Goal: Information Seeking & Learning: Learn about a topic

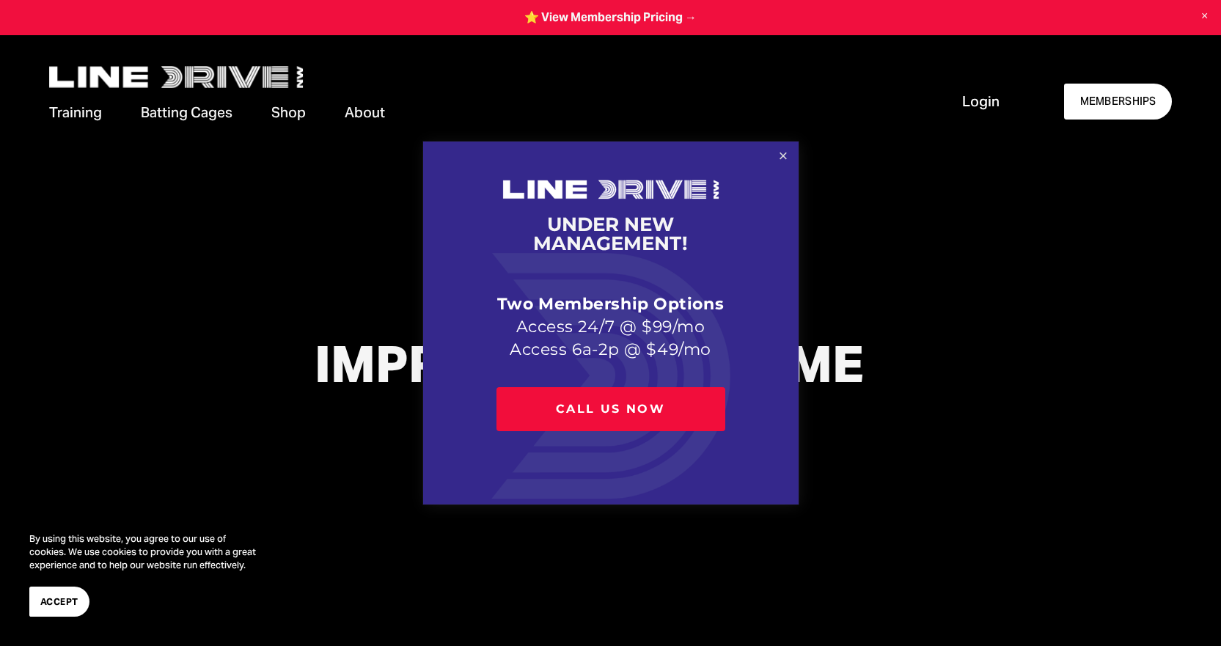
click at [782, 160] on link "Close" at bounding box center [783, 157] width 26 height 26
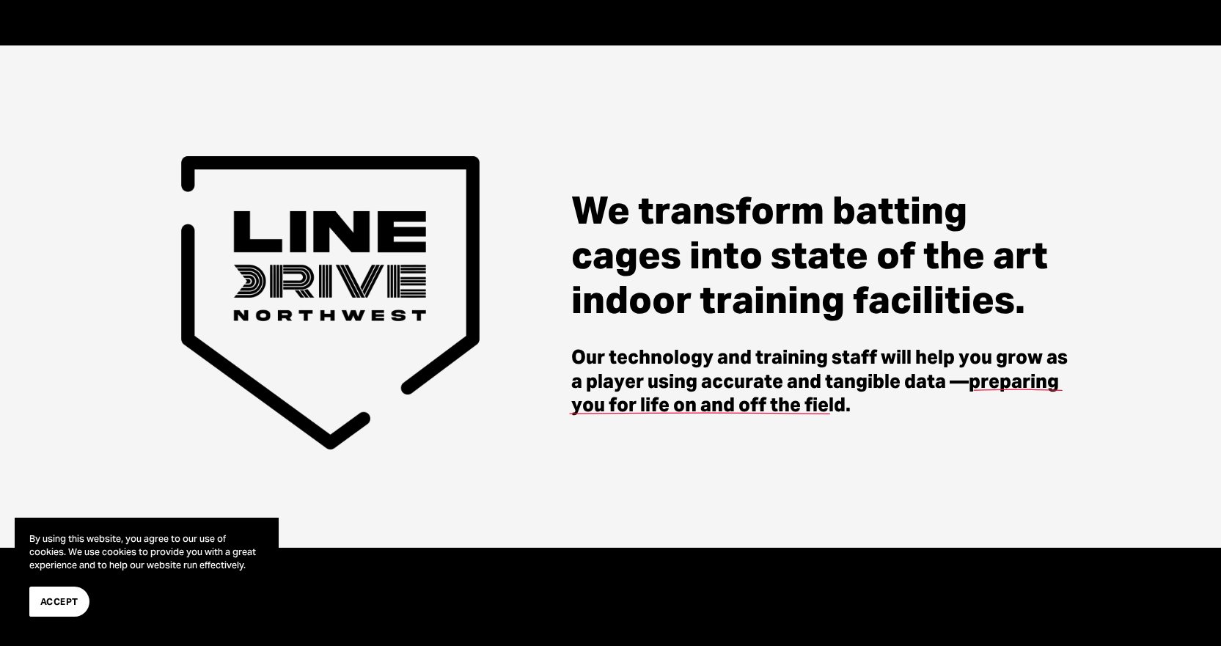
scroll to position [660, 0]
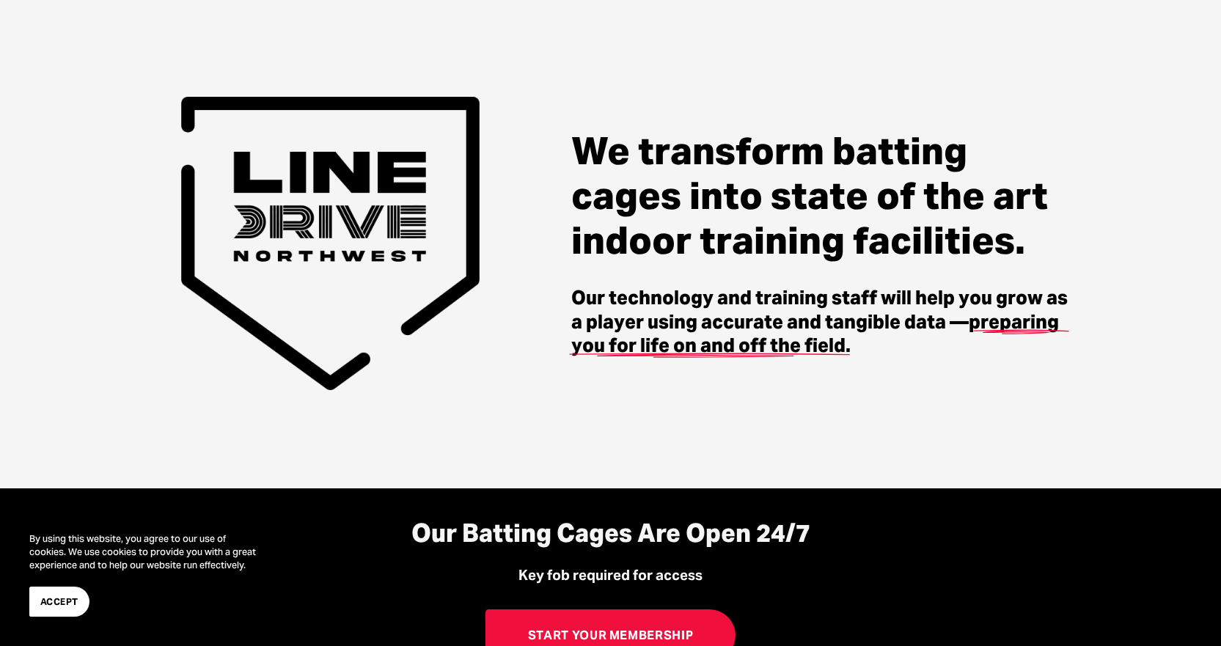
click at [56, 599] on span "Accept" at bounding box center [59, 602] width 38 height 14
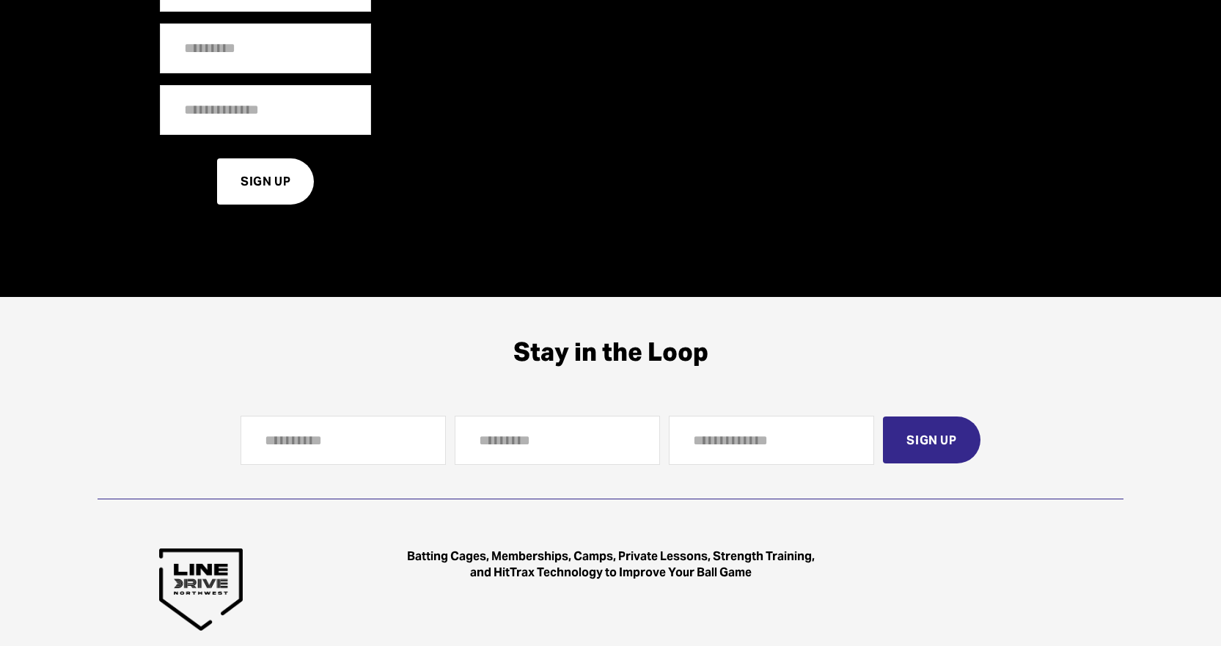
scroll to position [4177, 0]
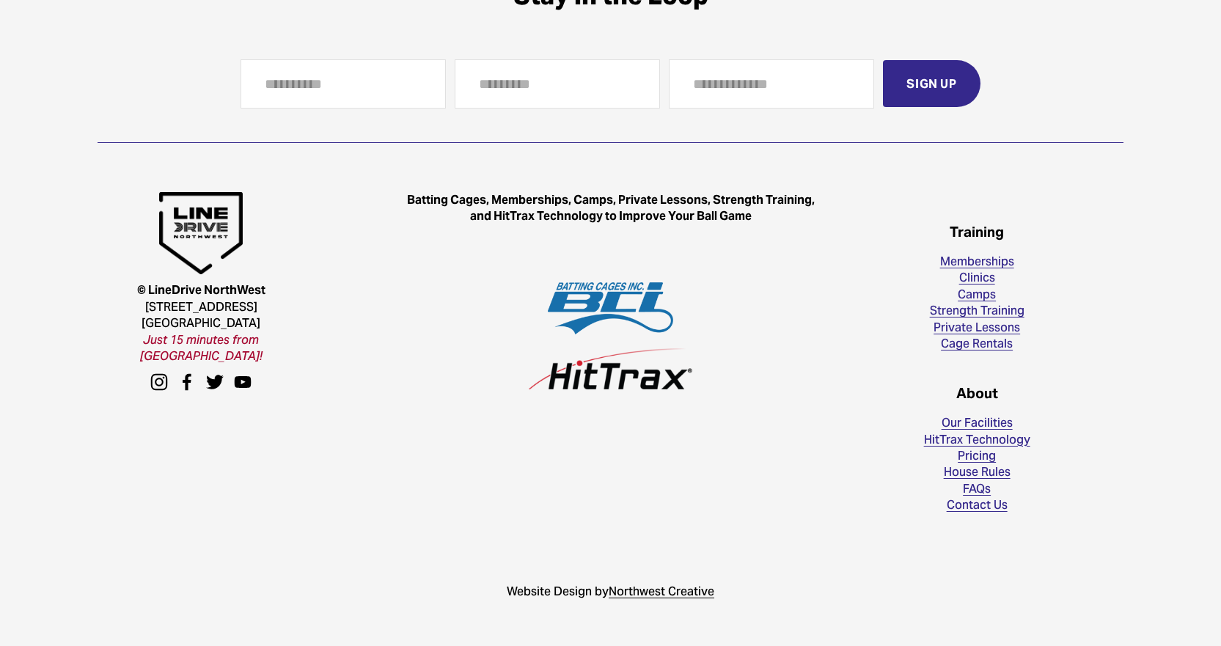
click at [967, 453] on link "Pricing" at bounding box center [976, 456] width 38 height 16
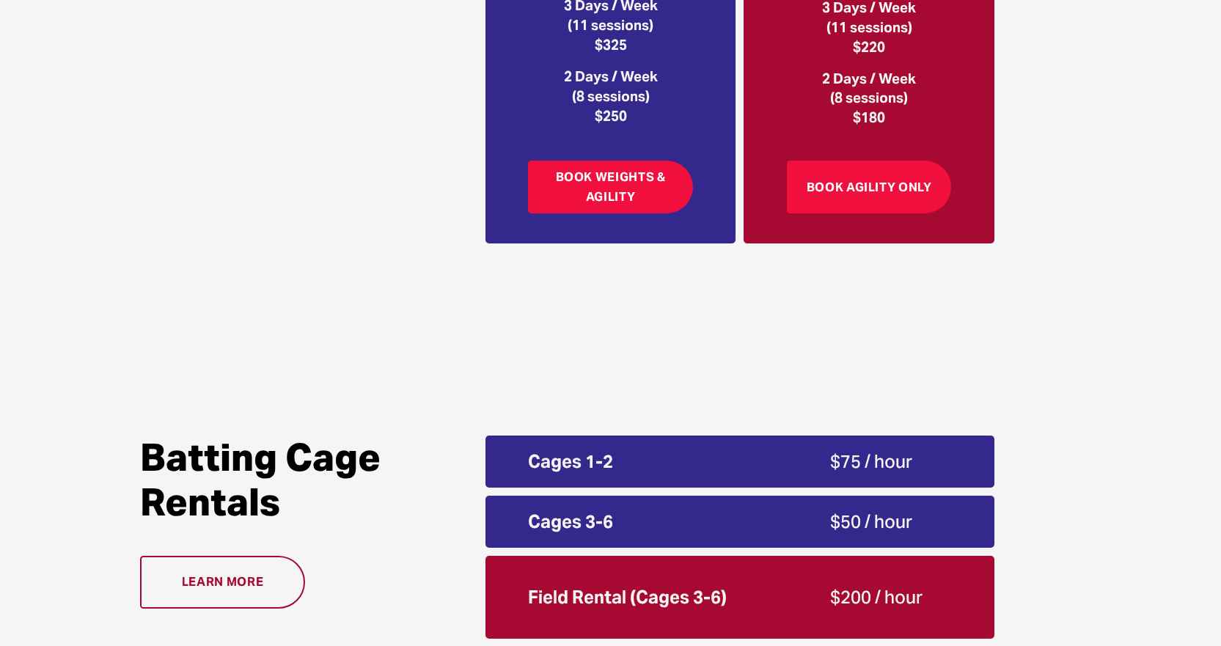
scroll to position [2566, 0]
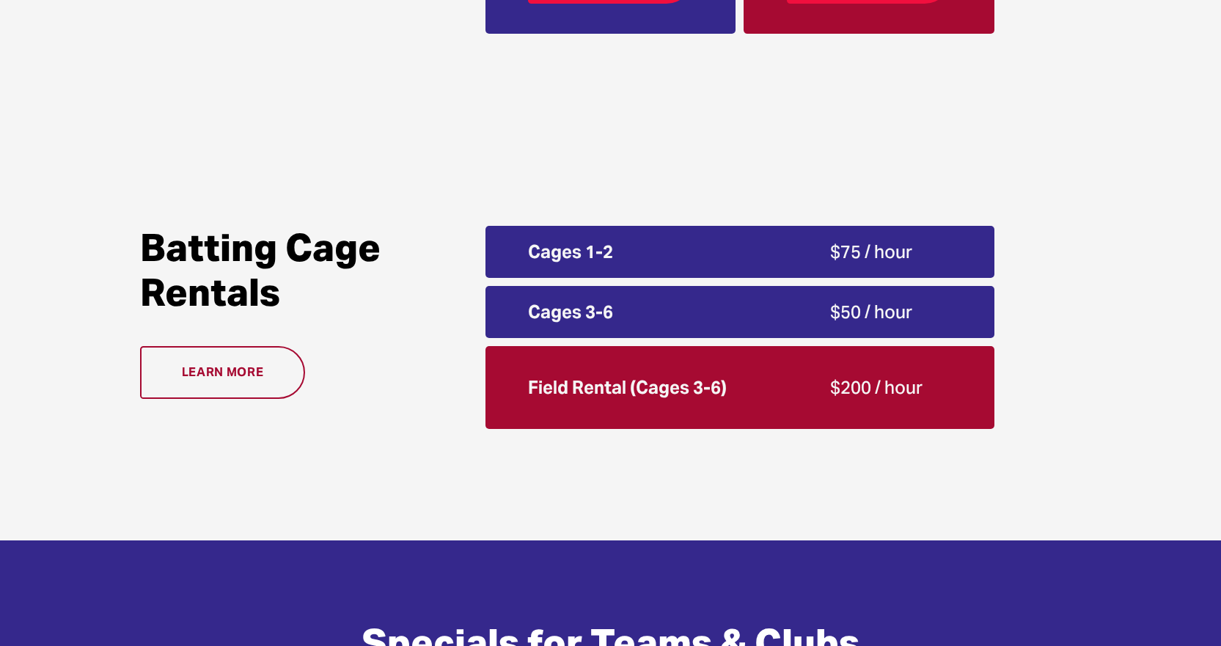
click at [249, 378] on link "Learn more" at bounding box center [222, 372] width 164 height 52
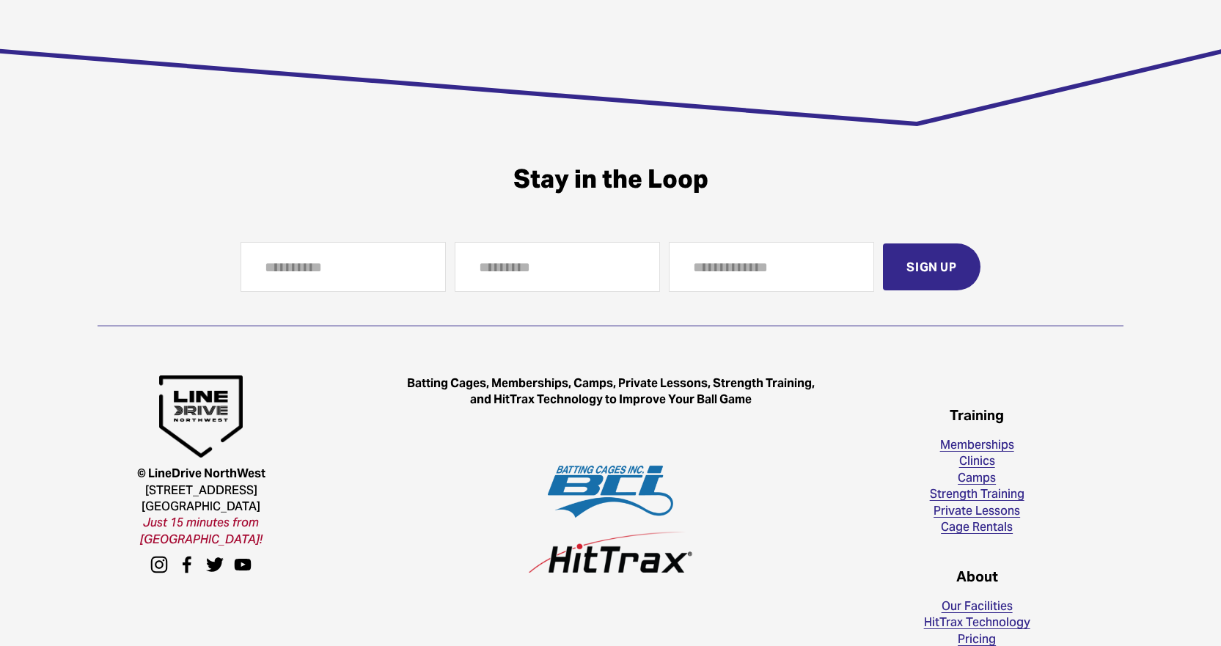
scroll to position [2191, 0]
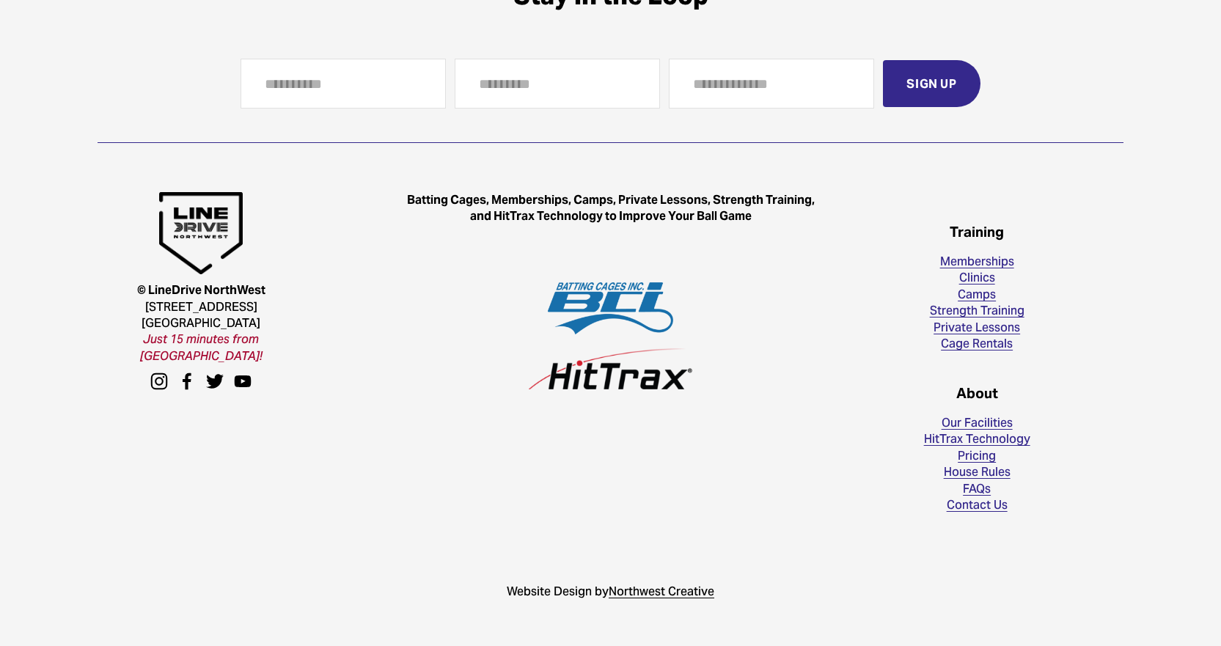
click at [979, 420] on link "Our Facilities" at bounding box center [976, 423] width 71 height 16
click at [957, 441] on link "HitTrax Technology" at bounding box center [977, 440] width 106 height 16
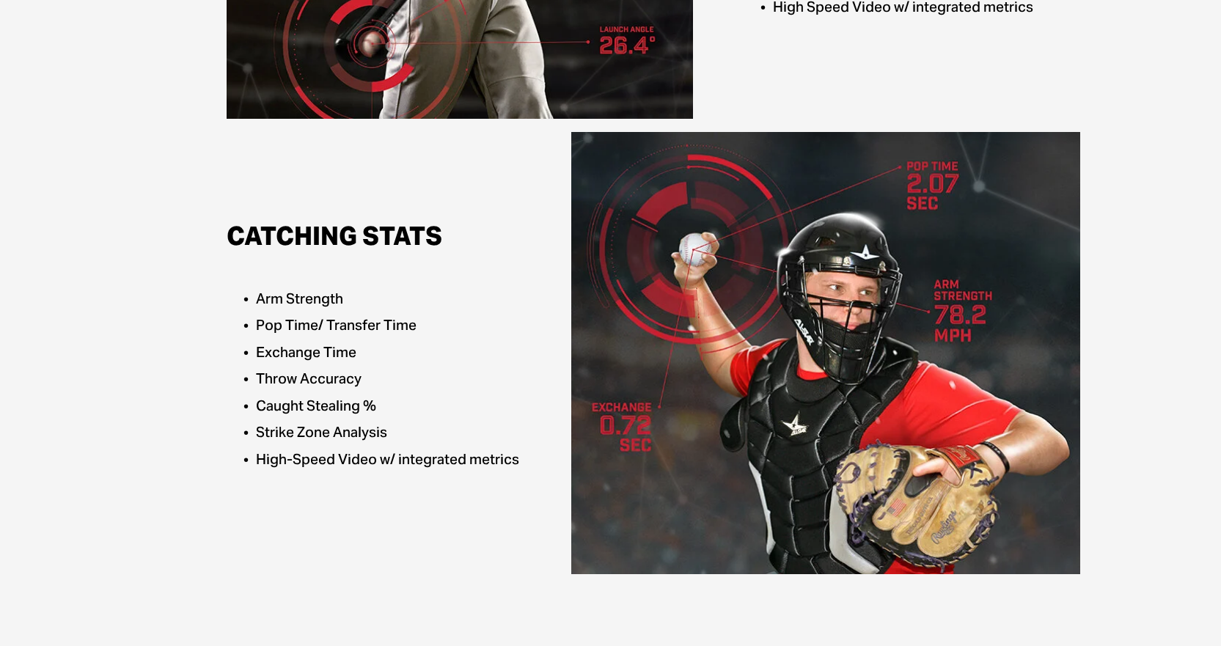
scroll to position [1246, 0]
